Goal: Obtain resource: Download file/media

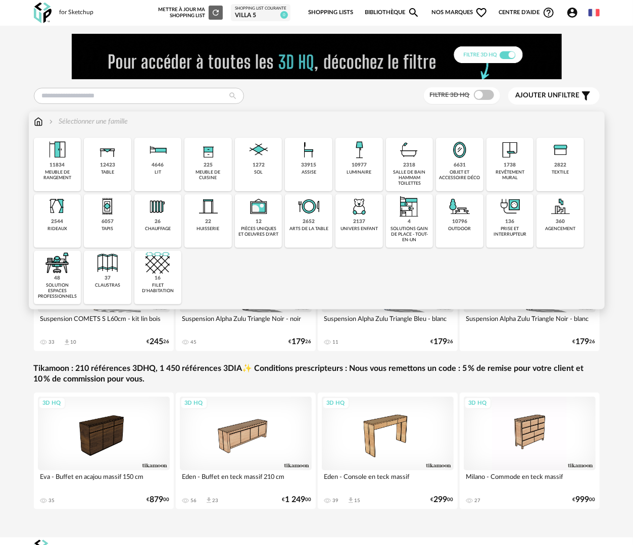
click at [393, 164] on div "2318 salle de bain hammam toilettes" at bounding box center [409, 165] width 47 height 54
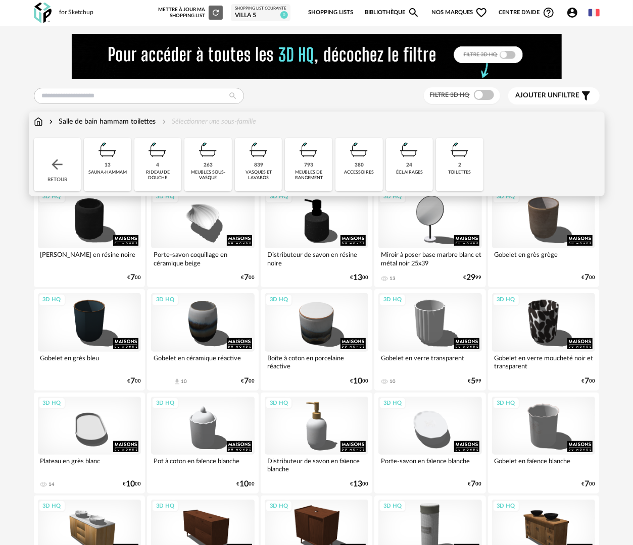
click at [212, 174] on div "meubles sous-vasque" at bounding box center [207, 176] width 41 height 12
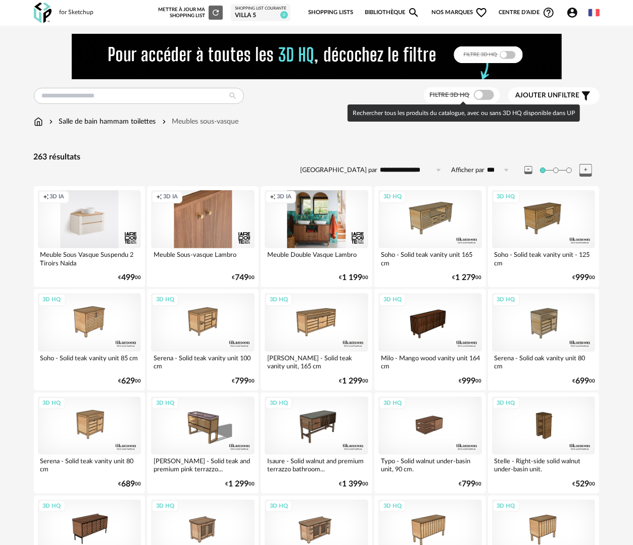
click at [490, 93] on span at bounding box center [484, 95] width 20 height 10
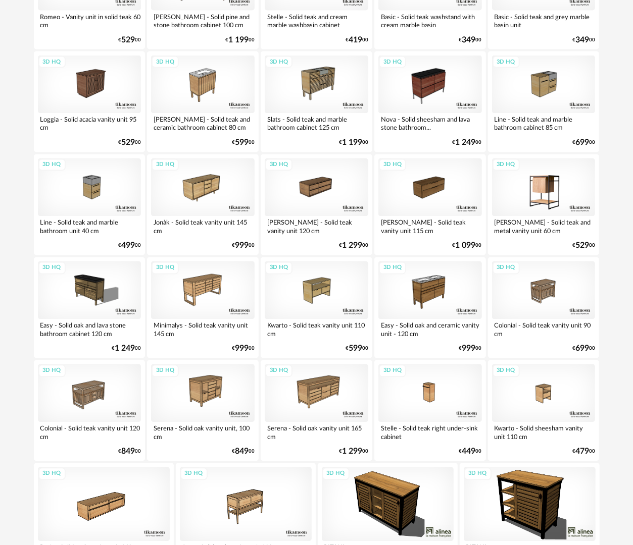
scroll to position [933, 0]
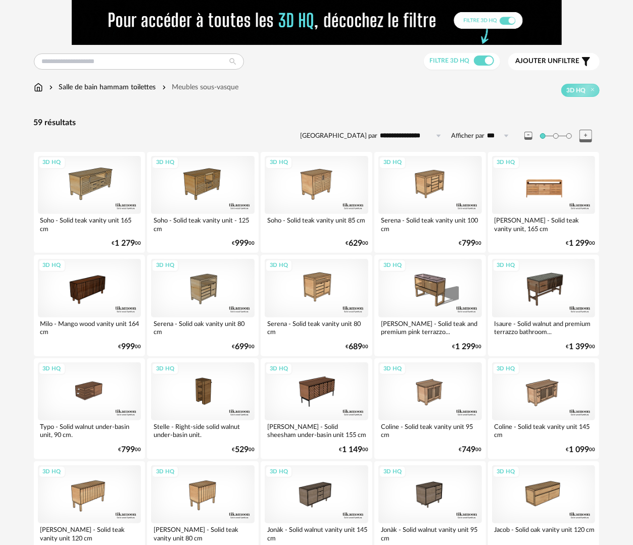
scroll to position [50, 0]
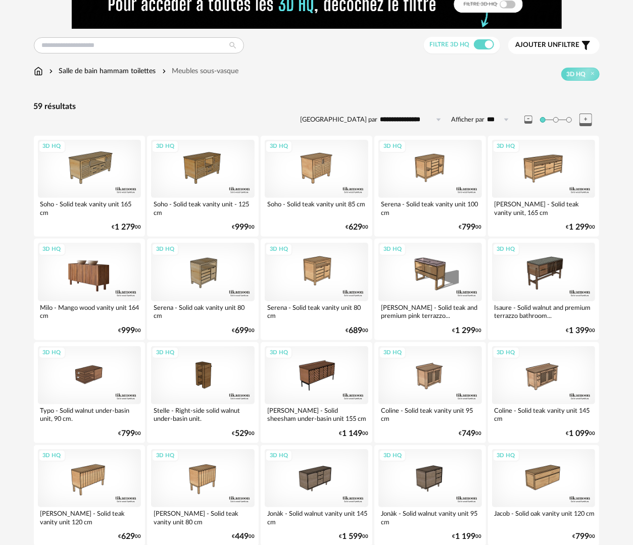
click at [75, 286] on div "3D HQ" at bounding box center [89, 272] width 103 height 58
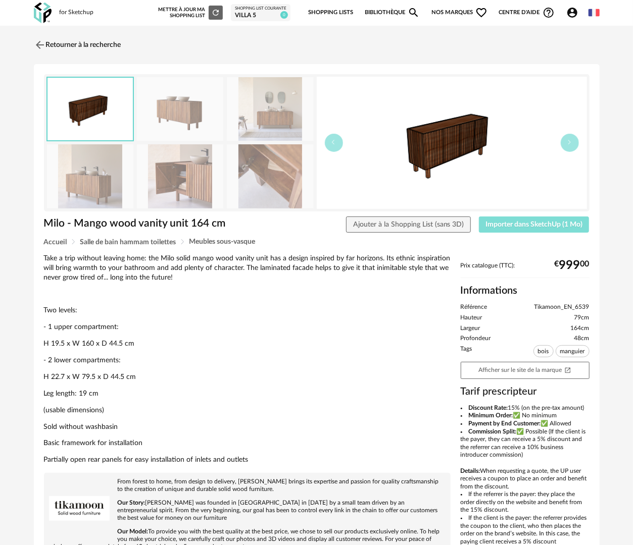
click at [517, 223] on span "Importer dans SketchUp (1 Mo)" at bounding box center [533, 224] width 97 height 7
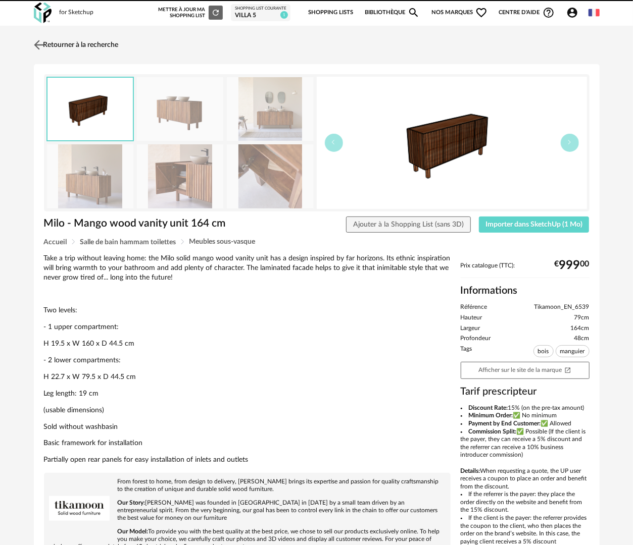
click at [89, 42] on link "Retourner à la recherche" at bounding box center [74, 45] width 87 height 22
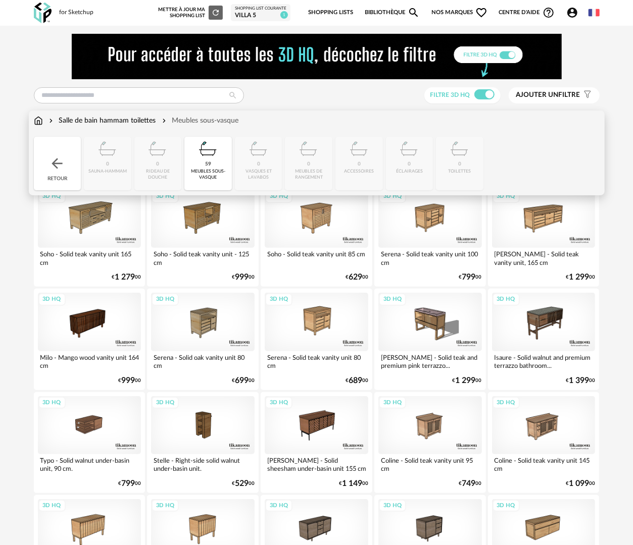
click at [53, 167] on img at bounding box center [57, 163] width 16 height 16
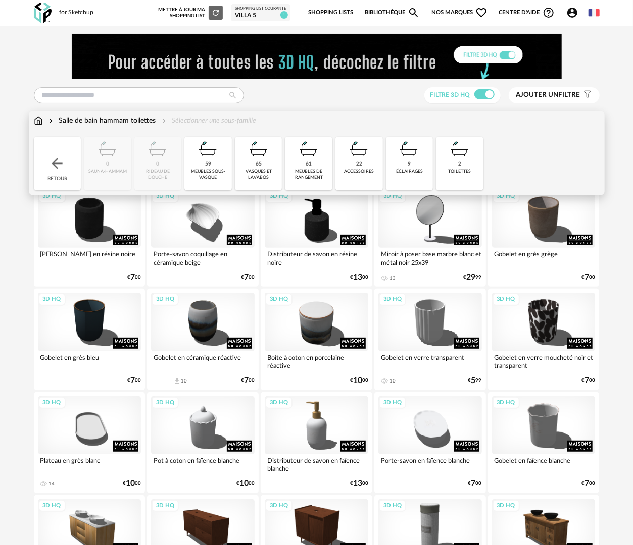
click at [258, 171] on div "vasques et lavabos" at bounding box center [258, 175] width 41 height 12
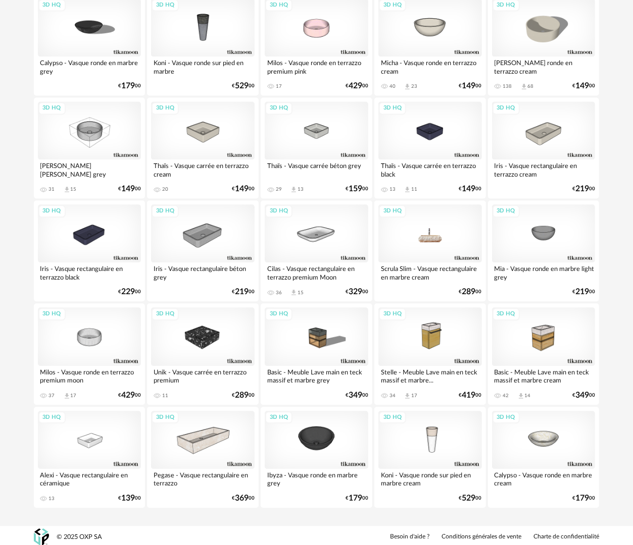
scroll to position [1019, 0]
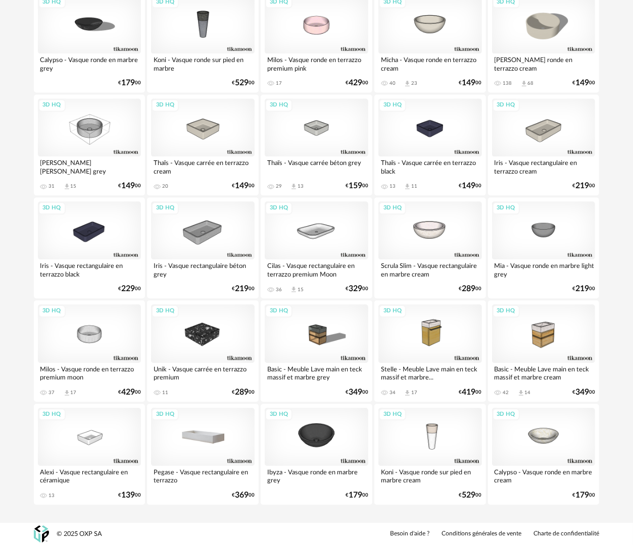
click at [214, 441] on div "3D HQ" at bounding box center [202, 437] width 103 height 58
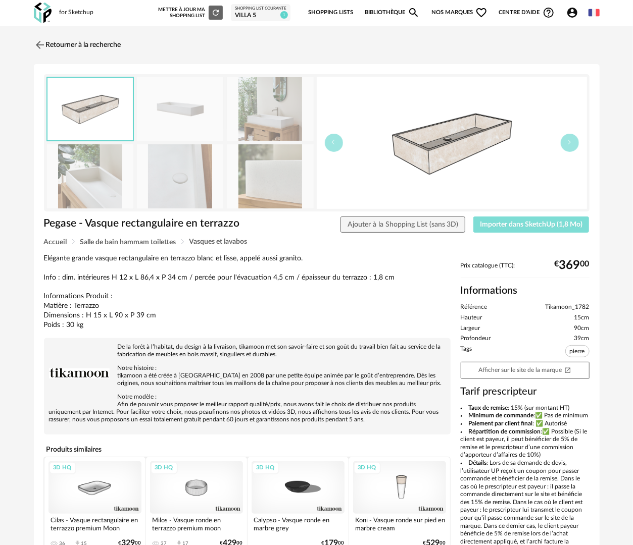
click at [533, 221] on span "Importer dans SketchUp (1,8 Mo)" at bounding box center [531, 224] width 102 height 7
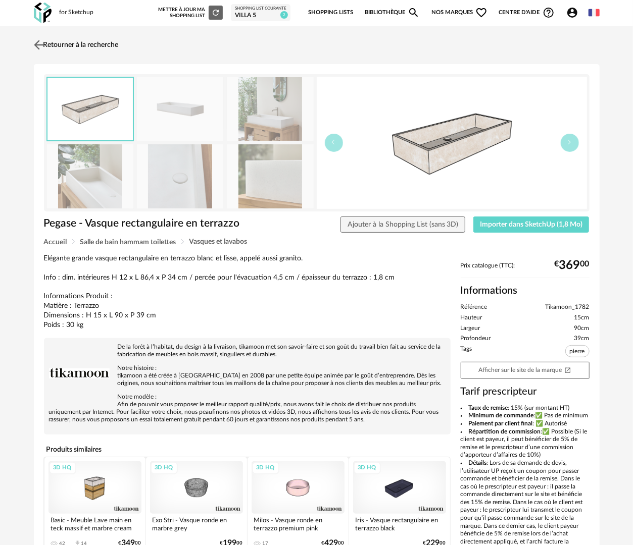
click at [84, 41] on link "Retourner à la recherche" at bounding box center [74, 45] width 87 height 22
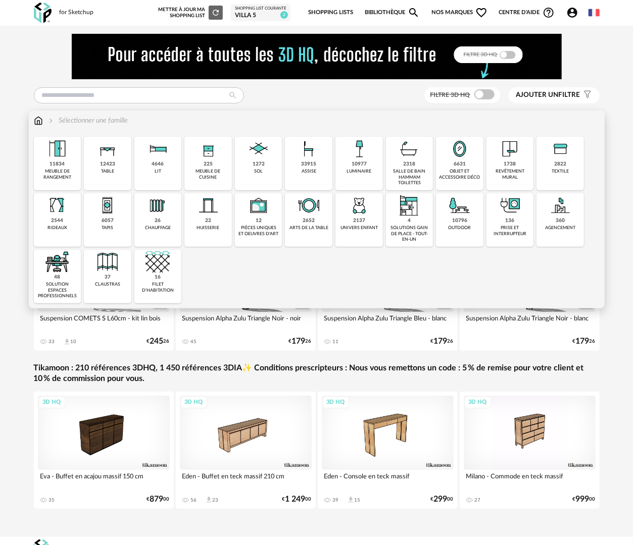
click at [522, 174] on div "revêtement mural" at bounding box center [509, 175] width 41 height 12
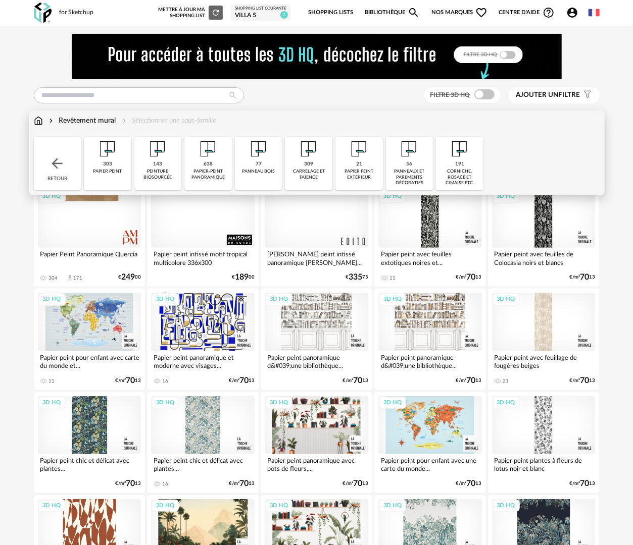
click at [306, 174] on div "carrelage et faïence" at bounding box center [308, 175] width 41 height 12
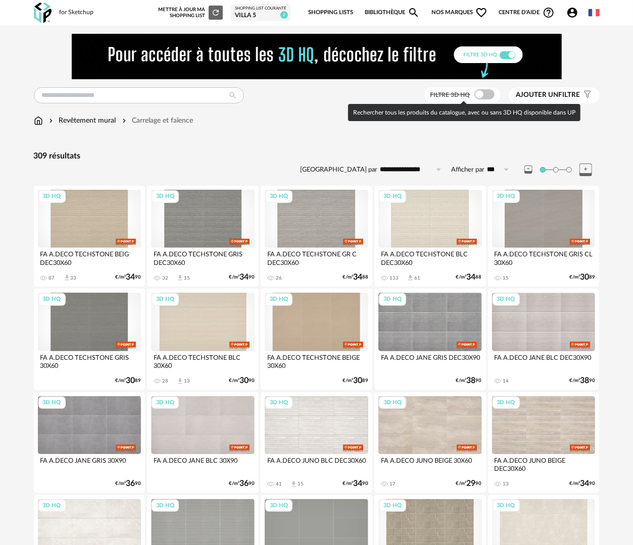
click at [484, 96] on span at bounding box center [484, 94] width 20 height 10
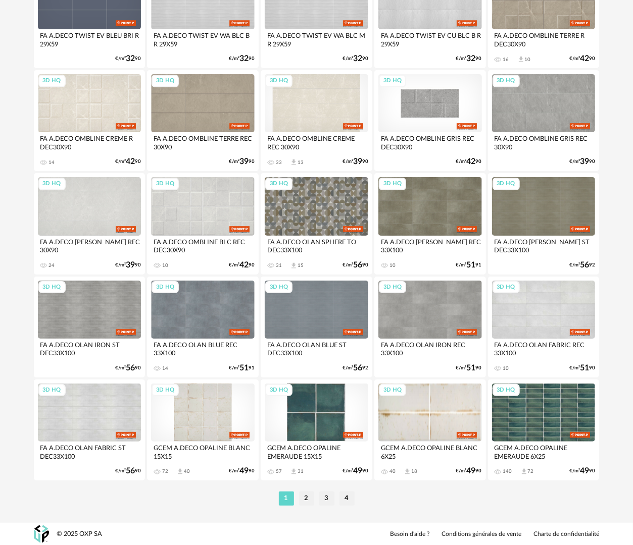
scroll to position [1765, 0]
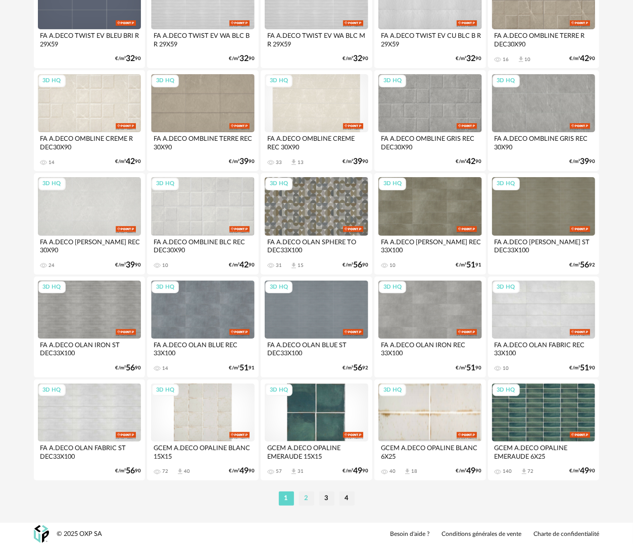
click at [308, 501] on li "2" at bounding box center [306, 499] width 15 height 14
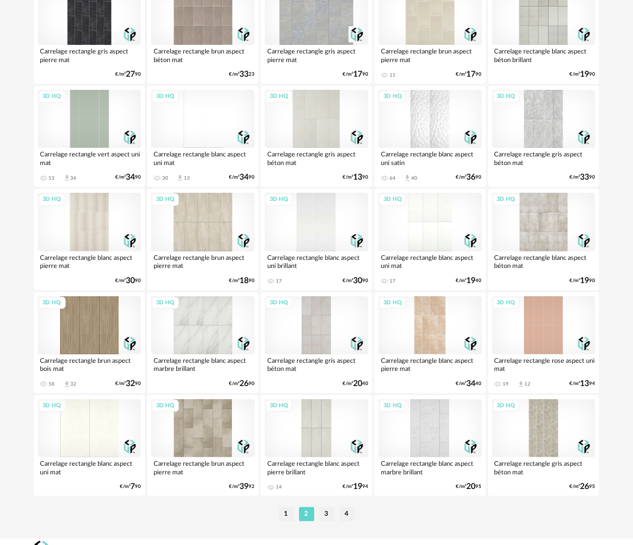
scroll to position [1765, 0]
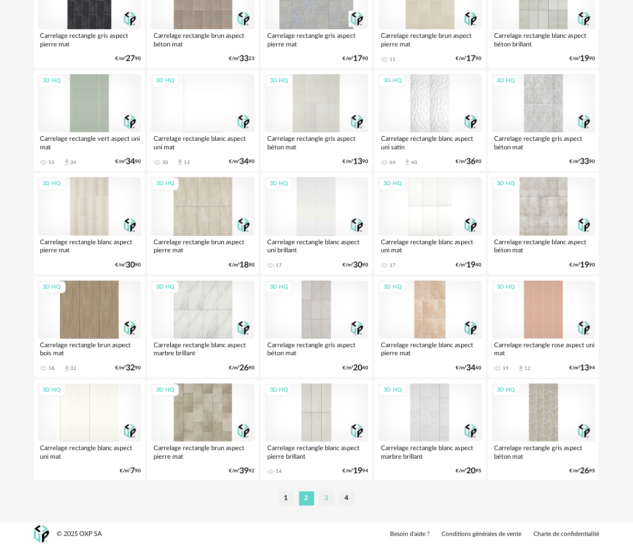
click at [326, 499] on li "3" at bounding box center [326, 499] width 15 height 14
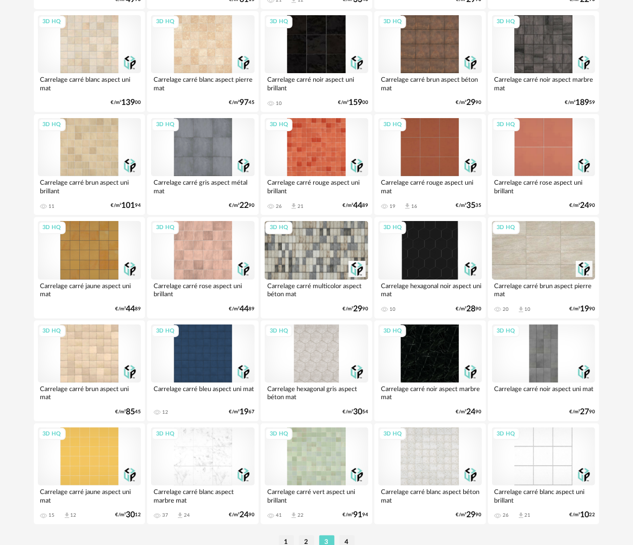
scroll to position [1765, 0]
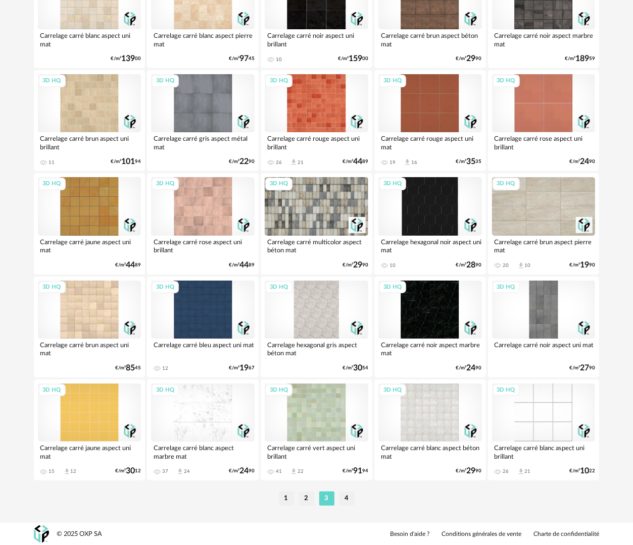
click at [345, 498] on li "4" at bounding box center [346, 499] width 15 height 14
